Goal: Information Seeking & Learning: Find specific fact

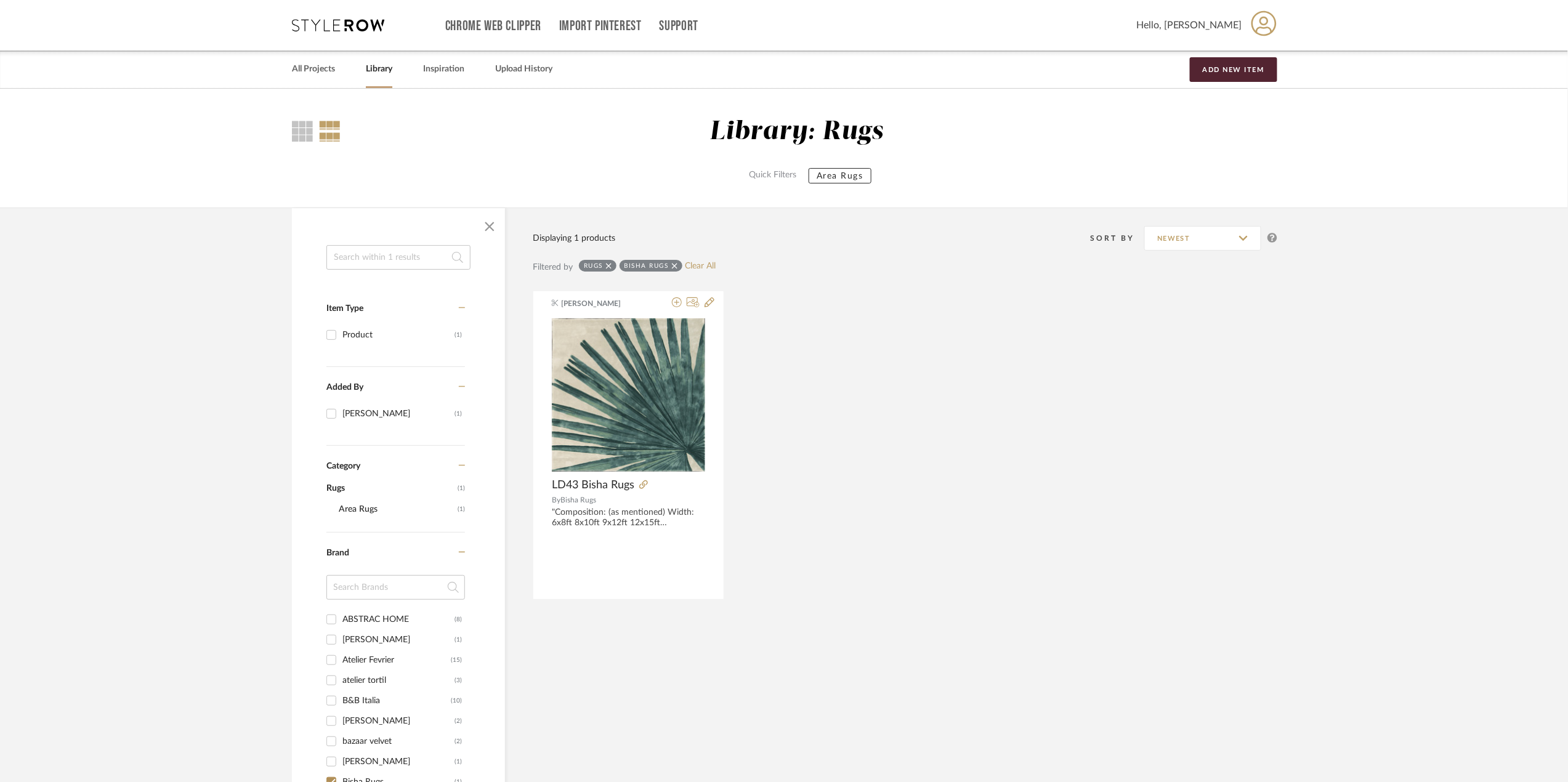
click at [387, 260] on input at bounding box center [399, 257] width 144 height 25
click at [703, 265] on link "Clear All" at bounding box center [701, 266] width 31 height 11
checkbox input "false"
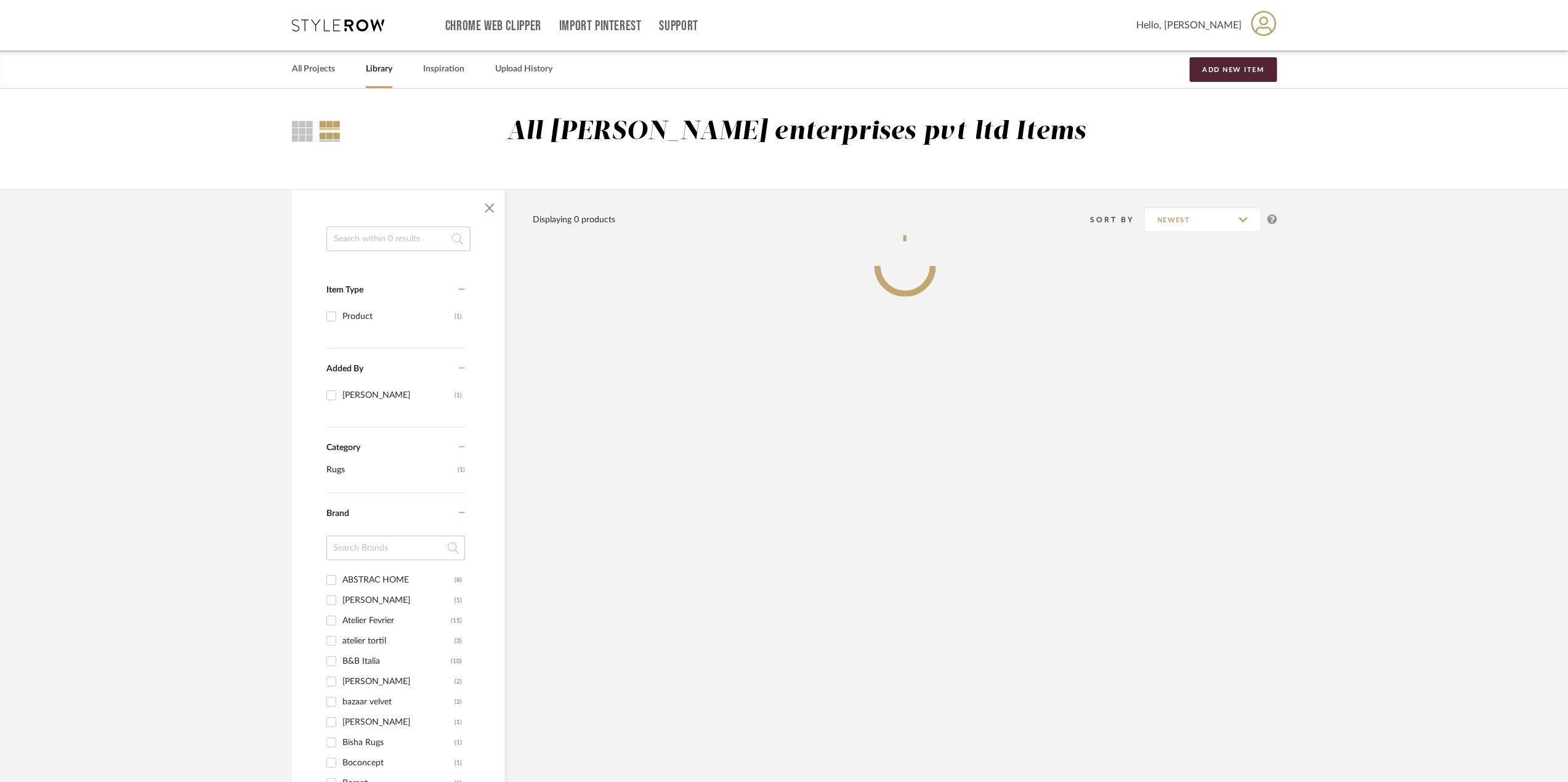
click at [376, 245] on input at bounding box center [399, 239] width 144 height 25
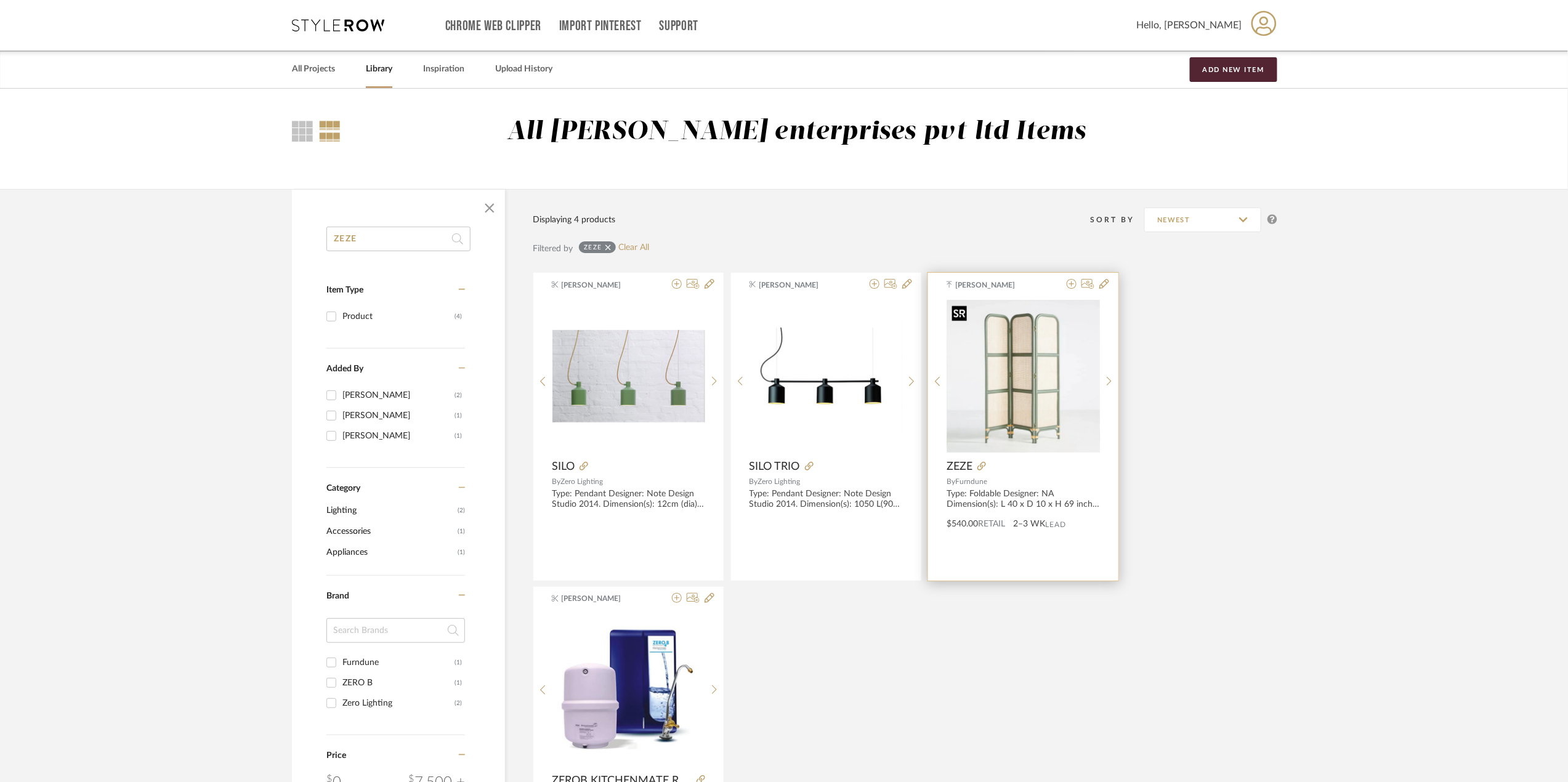
type input "ZEZE"
click at [1043, 390] on img "0" at bounding box center [1023, 375] width 153 height 153
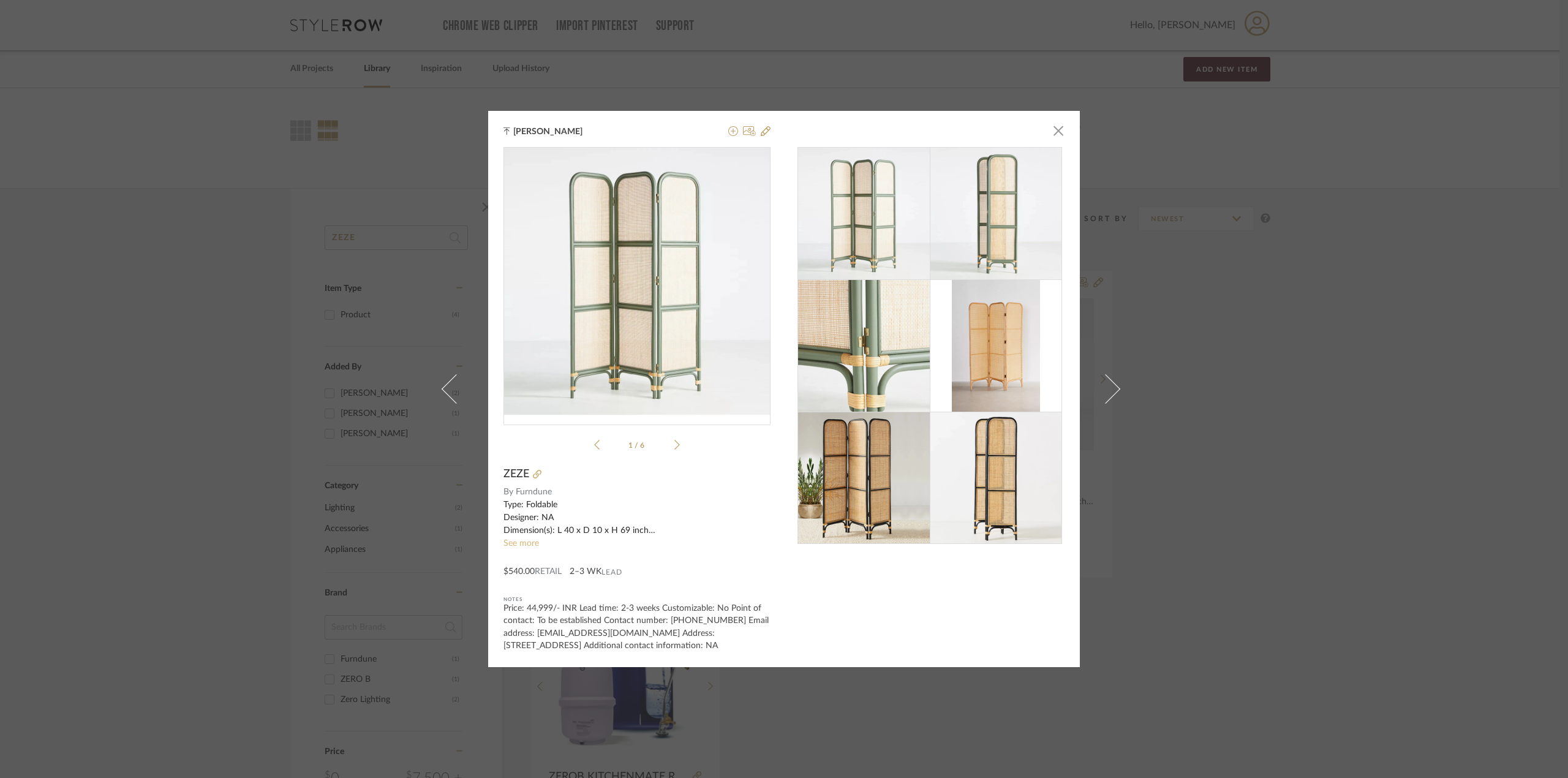
click at [528, 539] on link "See more" at bounding box center [522, 543] width 36 height 9
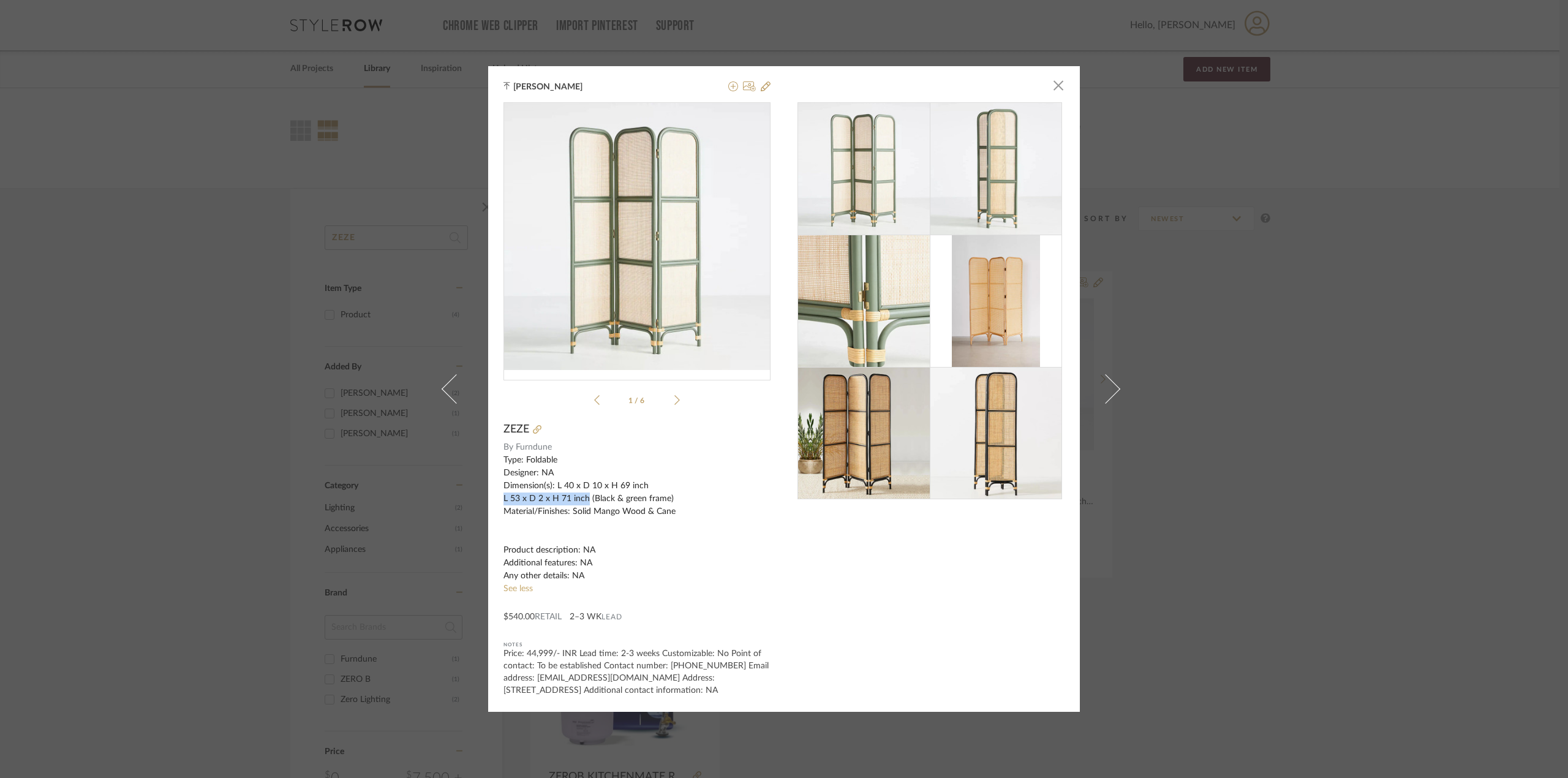
drag, startPoint x: 583, startPoint y: 491, endPoint x: 493, endPoint y: 493, distance: 90.0
click at [493, 493] on div "[PERSON_NAME] × 1 / 6 ZEZE By Furndune Type: Foldable Designer: NA Dimension(s)…" at bounding box center [784, 388] width 592 height 645
drag, startPoint x: 640, startPoint y: 476, endPoint x: 555, endPoint y: 476, distance: 85.0
click at [555, 476] on div "Type: Foldable Designer: NA Dimension(s): L 40 x D 10 x H 69 inch L 53 x D 2 x …" at bounding box center [637, 518] width 267 height 129
drag, startPoint x: 552, startPoint y: 479, endPoint x: 647, endPoint y: 481, distance: 95.0
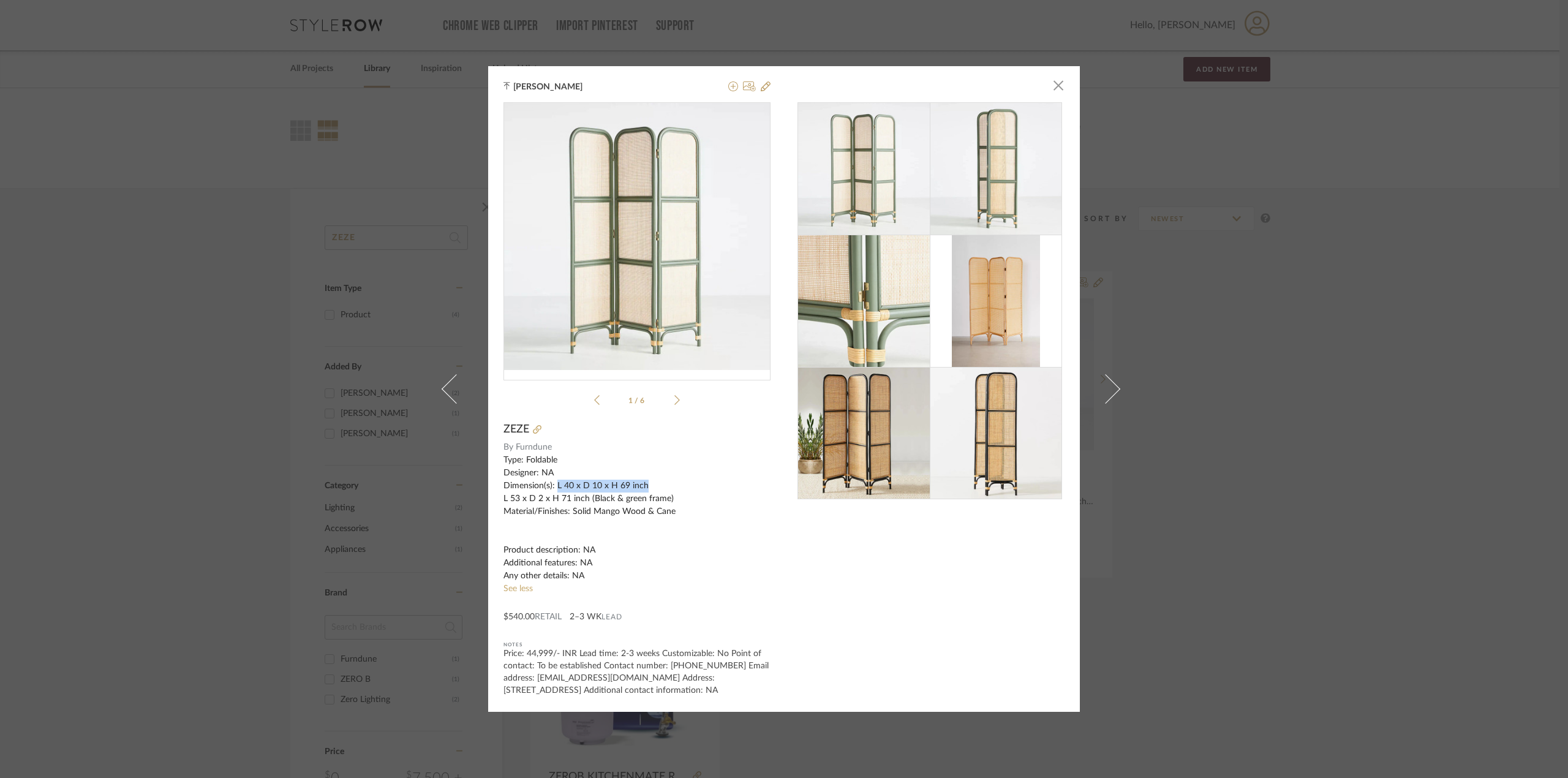
click at [647, 481] on div "Type: Foldable Designer: NA Dimension(s): L 40 x D 10 x H 69 inch L 53 x D 2 x …" at bounding box center [637, 518] width 267 height 129
copy div "L 40 x D 10 x H 69 inch"
